Goal: Task Accomplishment & Management: Manage account settings

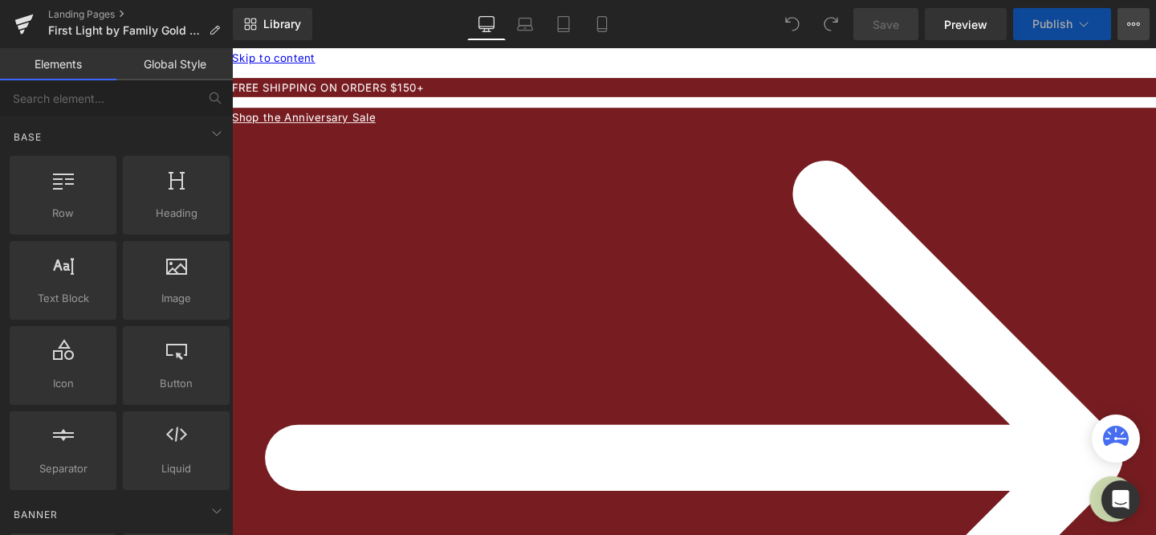
click at [1134, 21] on icon at bounding box center [1133, 24] width 13 height 13
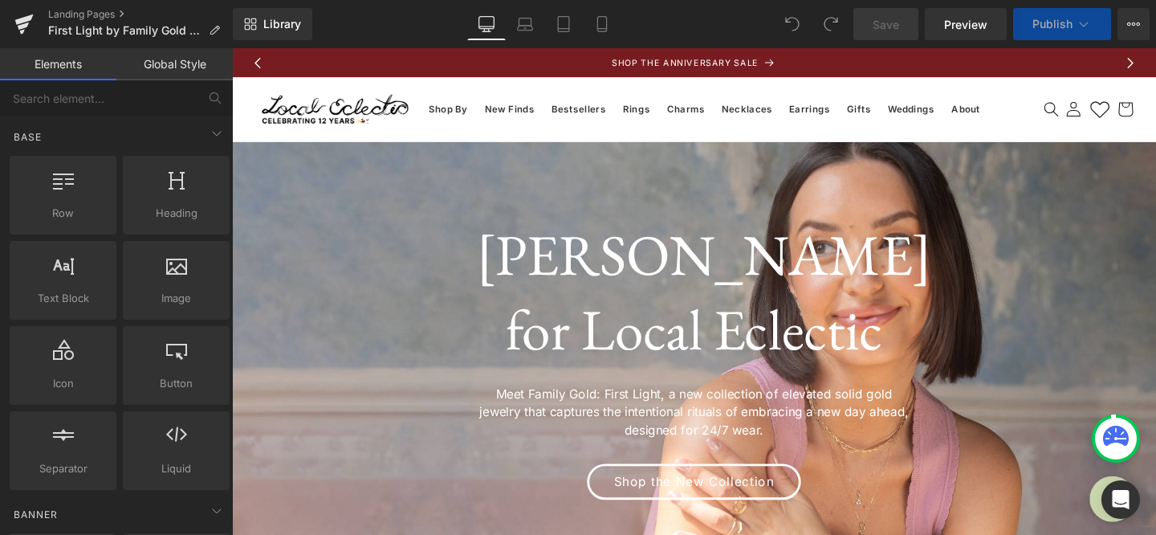
click at [1078, 22] on icon at bounding box center [1083, 24] width 16 height 16
click at [1128, 19] on icon at bounding box center [1133, 24] width 13 height 13
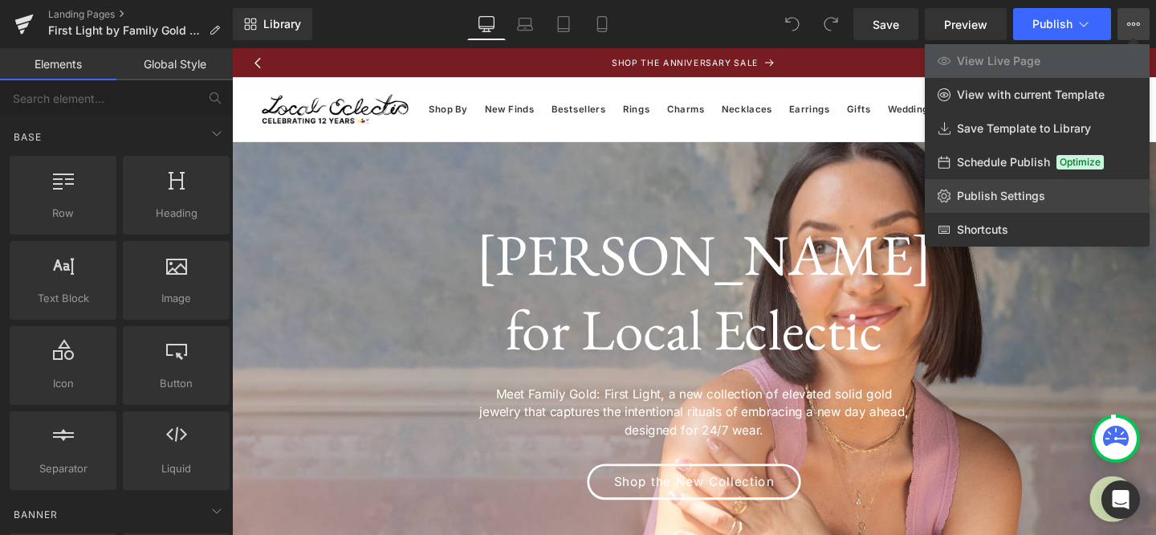
click at [1007, 201] on span "Publish Settings" at bounding box center [1001, 196] width 88 height 14
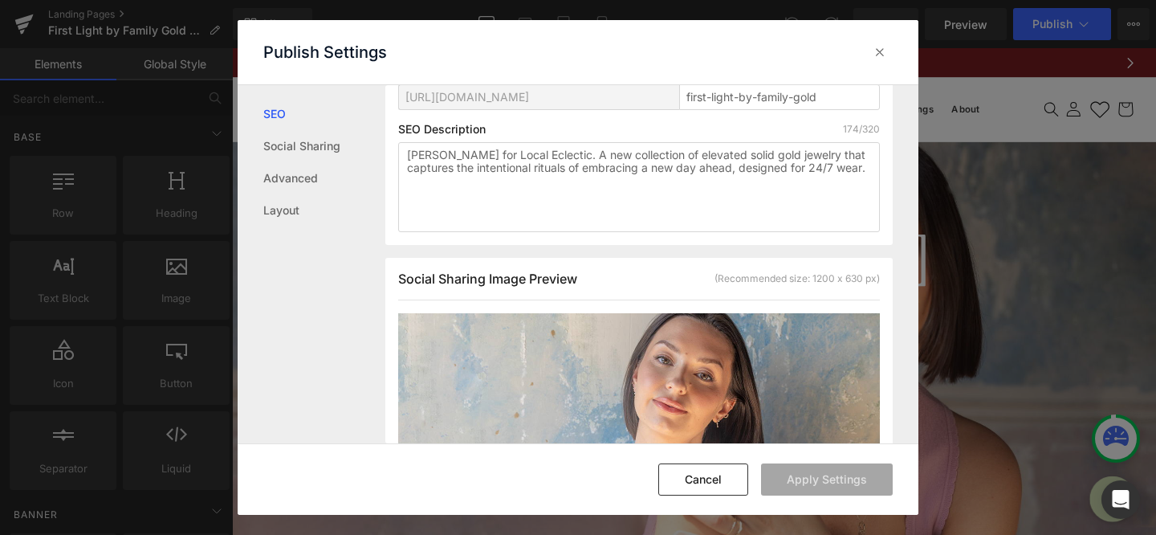
scroll to position [265, 0]
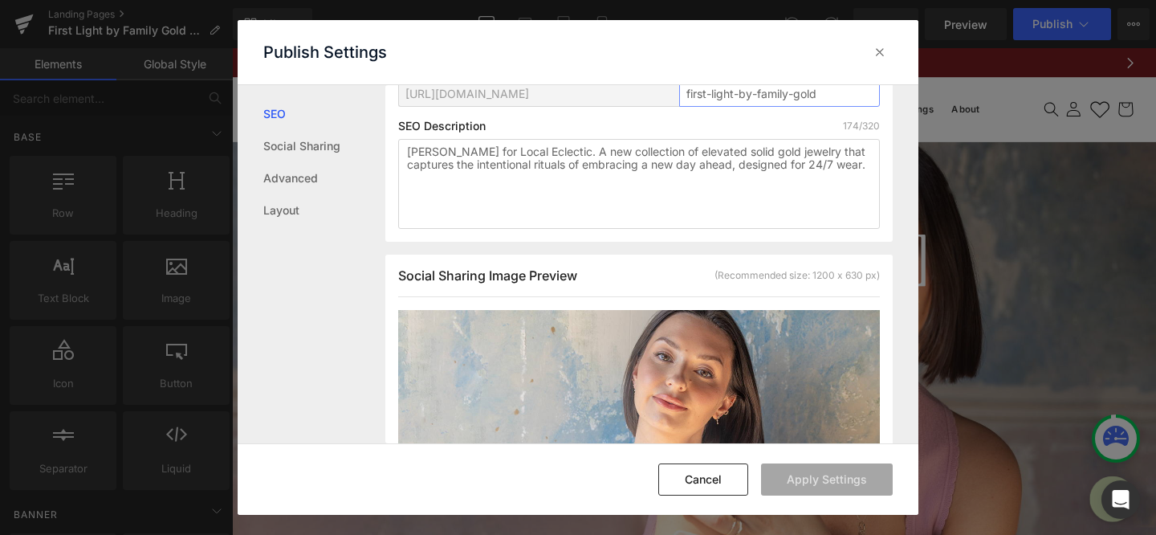
click at [749, 94] on input "first-light-by-family-gold" at bounding box center [779, 94] width 201 height 26
click at [879, 52] on icon at bounding box center [880, 52] width 16 height 16
